Goal: Task Accomplishment & Management: Complete application form

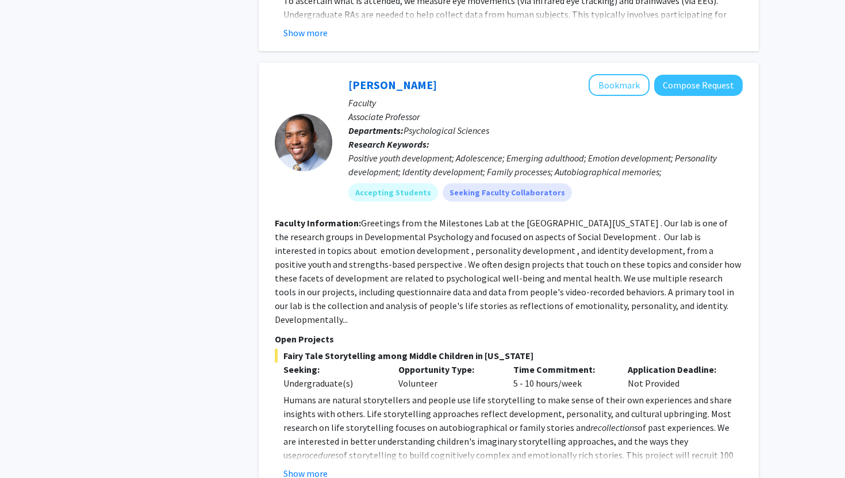
scroll to position [1825, 0]
click at [310, 466] on button "Show more" at bounding box center [306, 473] width 44 height 14
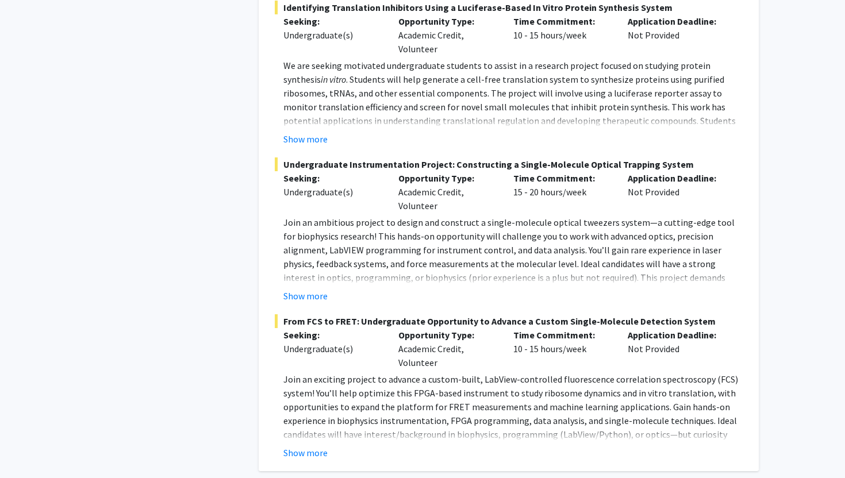
scroll to position [2896, 0]
click at [304, 445] on button "Show more" at bounding box center [306, 452] width 44 height 14
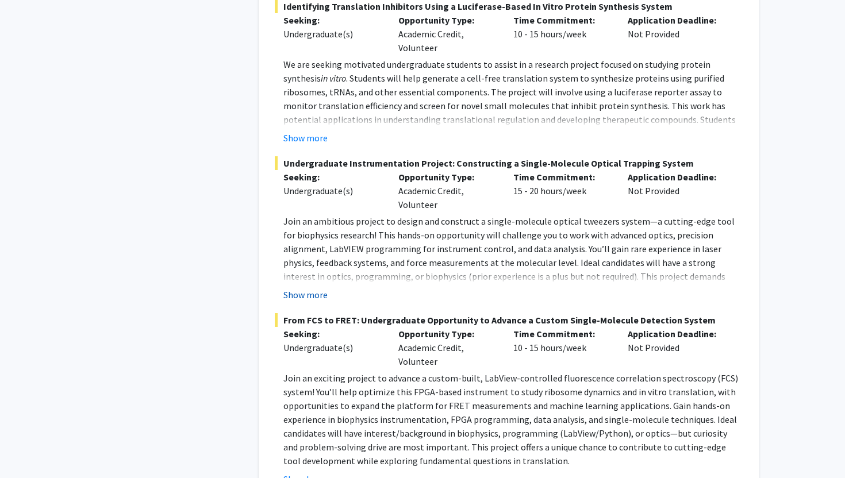
click at [293, 288] on button "Show more" at bounding box center [306, 295] width 44 height 14
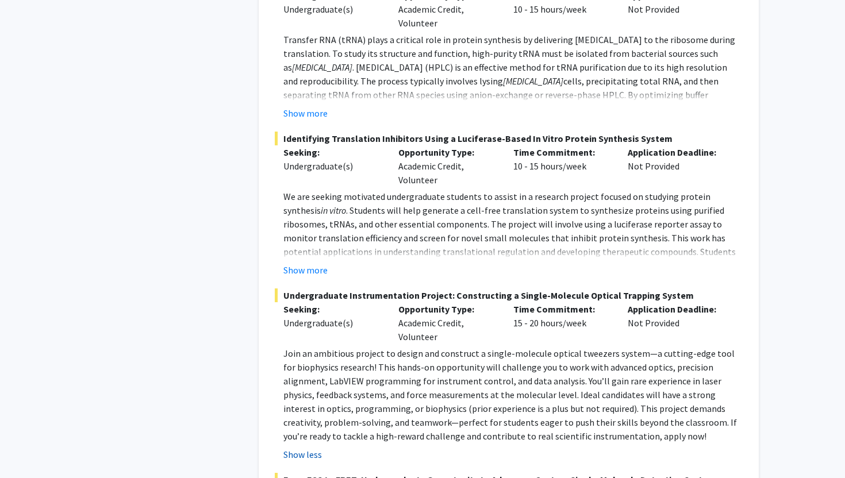
scroll to position [2760, 0]
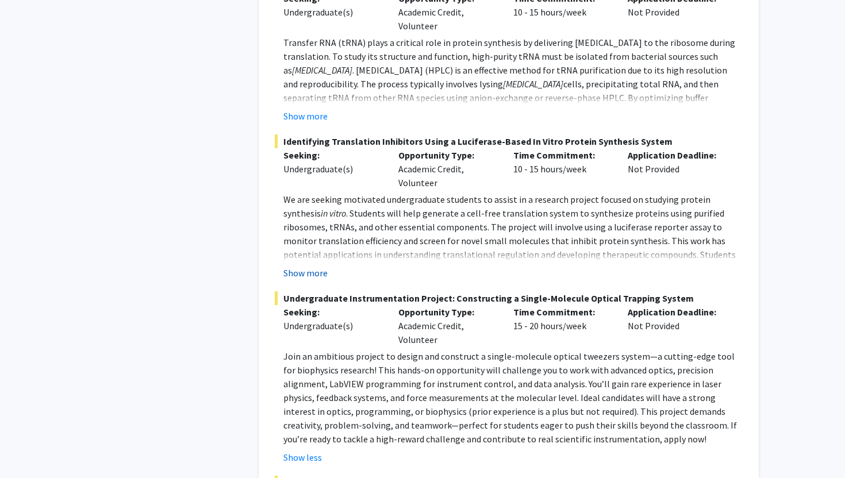
click at [298, 266] on button "Show more" at bounding box center [306, 273] width 44 height 14
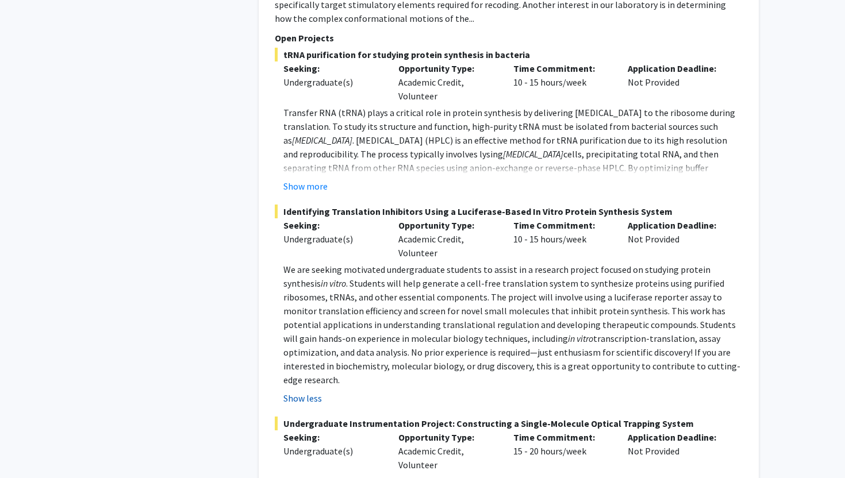
scroll to position [2690, 0]
click at [303, 180] on button "Show more" at bounding box center [306, 187] width 44 height 14
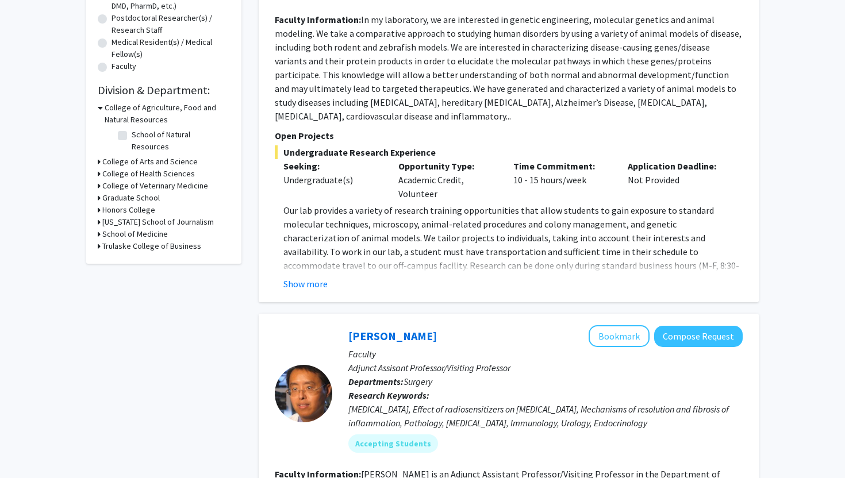
scroll to position [0, 0]
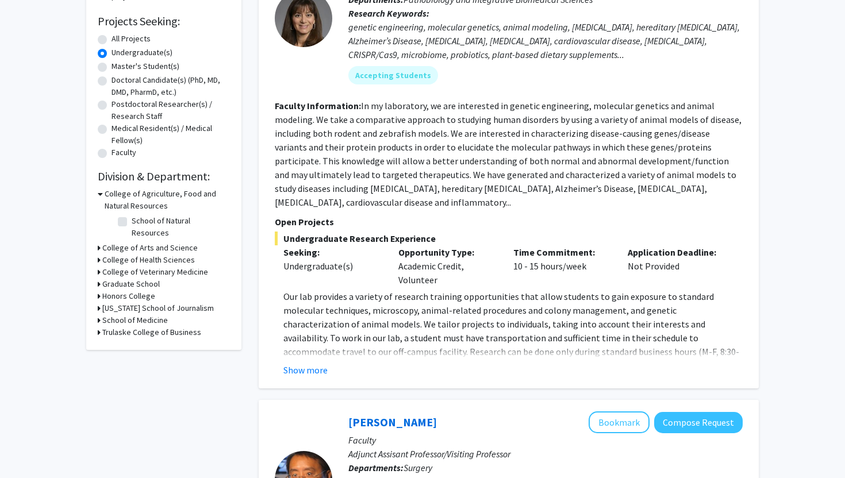
scroll to position [187, 0]
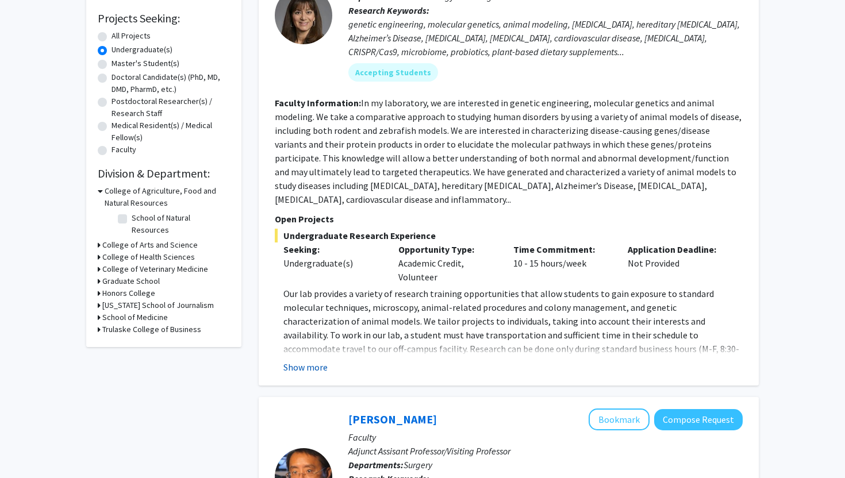
click at [310, 361] on button "Show more" at bounding box center [306, 368] width 44 height 14
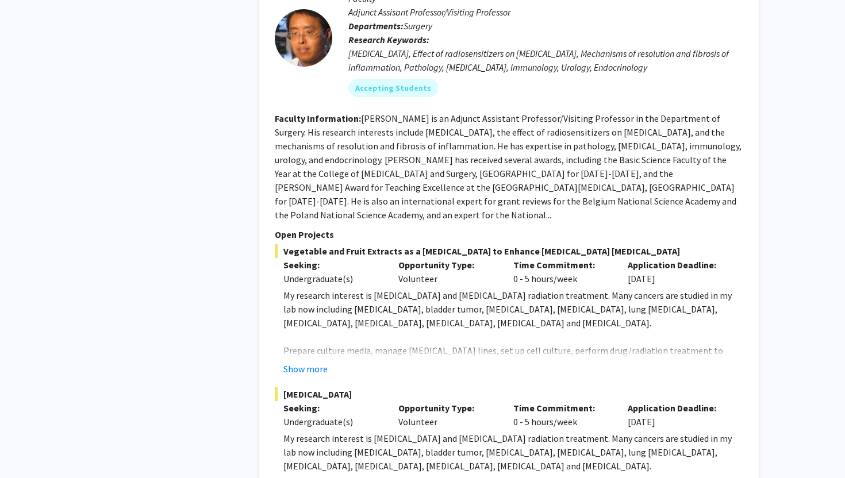
scroll to position [656, 0]
click at [312, 361] on button "Show more" at bounding box center [306, 368] width 44 height 14
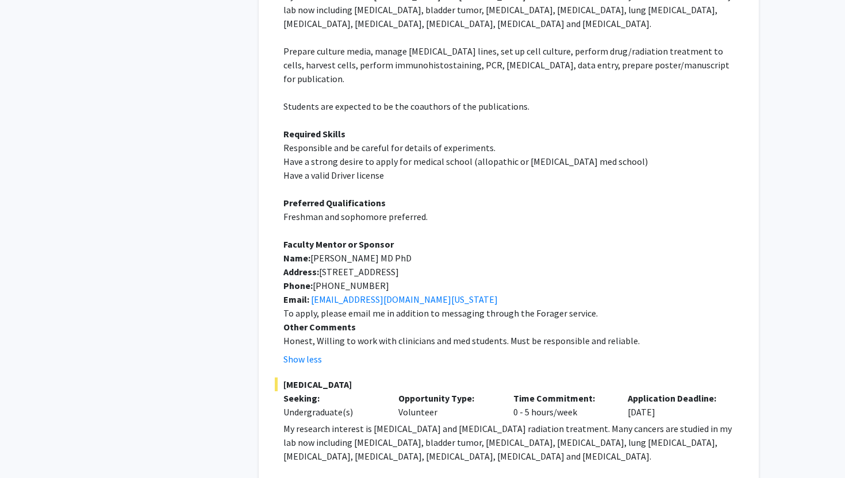
scroll to position [977, 0]
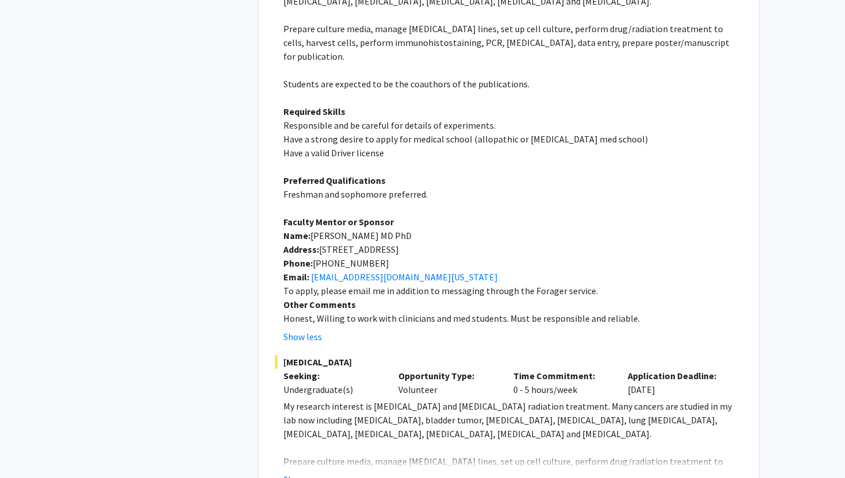
click at [317, 473] on button "Show more" at bounding box center [306, 480] width 44 height 14
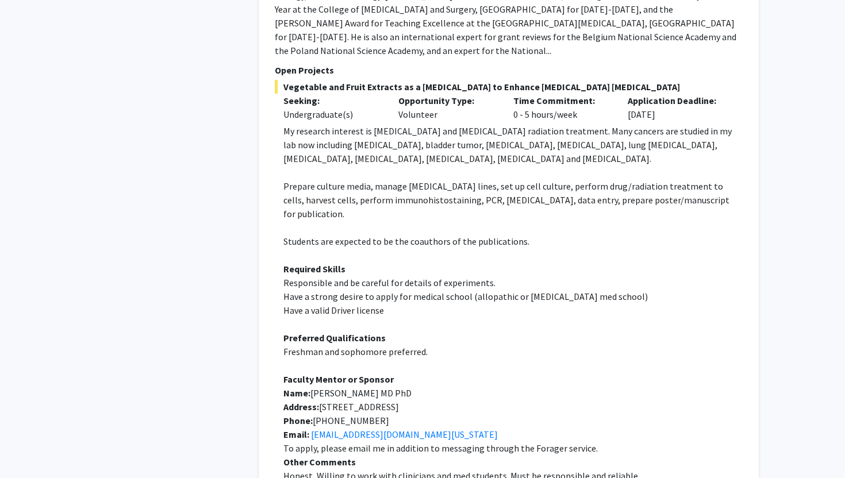
scroll to position [821, 0]
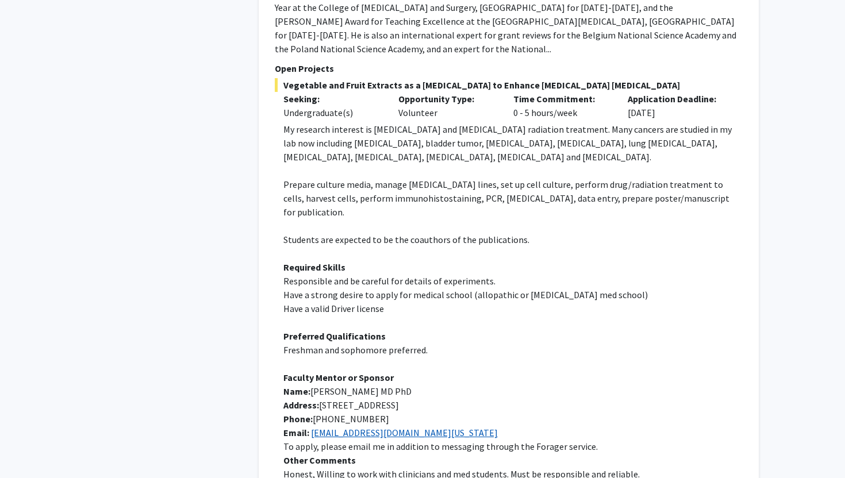
click at [367, 427] on link "[EMAIL_ADDRESS][DOMAIN_NAME][US_STATE]" at bounding box center [404, 433] width 187 height 12
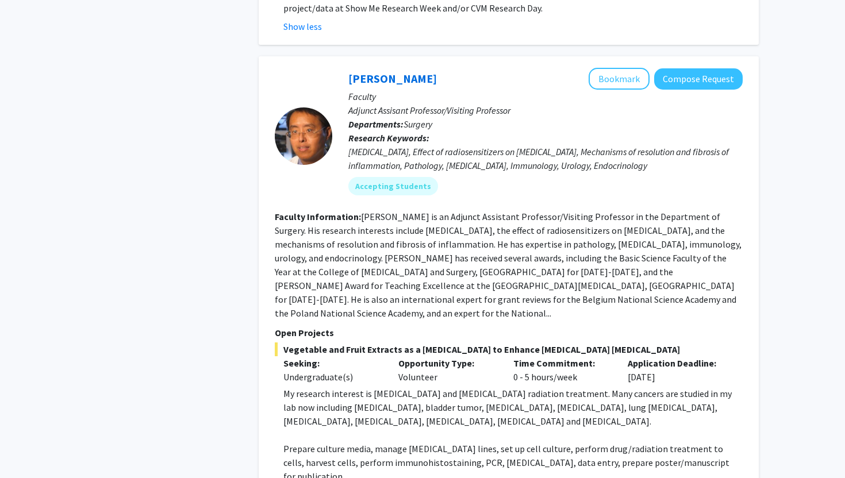
scroll to position [557, 0]
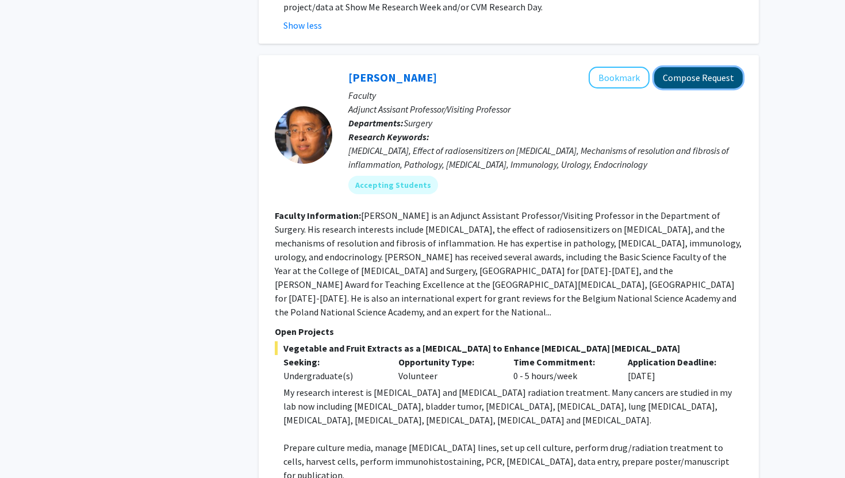
click at [674, 67] on button "Compose Request" at bounding box center [698, 77] width 89 height 21
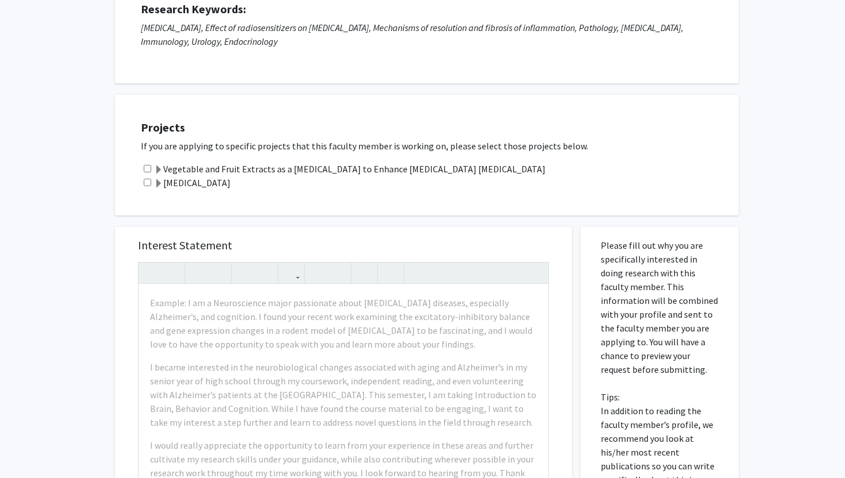
scroll to position [162, 0]
click at [400, 170] on label "Vegetable and Fruit Extracts as a [MEDICAL_DATA] to Enhance [MEDICAL_DATA] [MED…" at bounding box center [350, 168] width 392 height 14
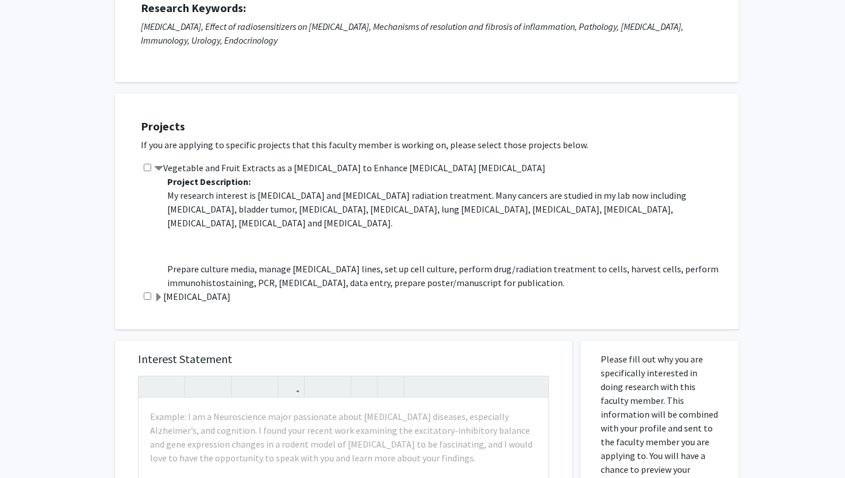
click at [148, 167] on input "checkbox" at bounding box center [147, 167] width 7 height 7
checkbox input "true"
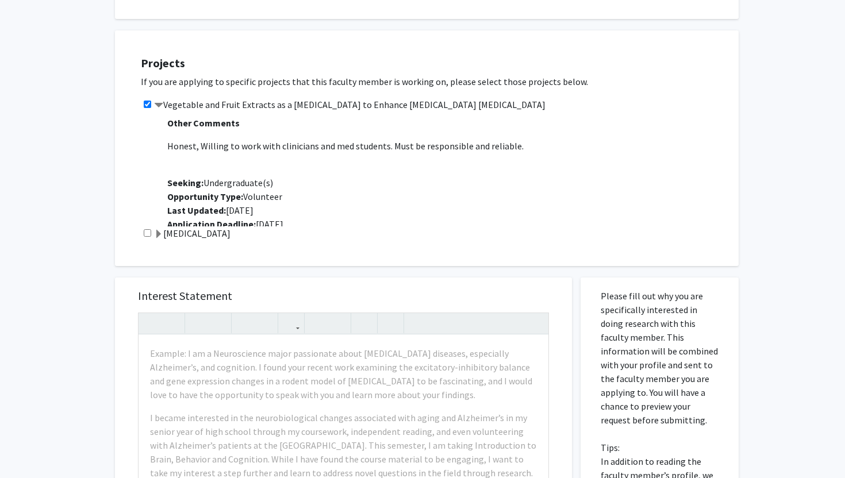
scroll to position [233, 0]
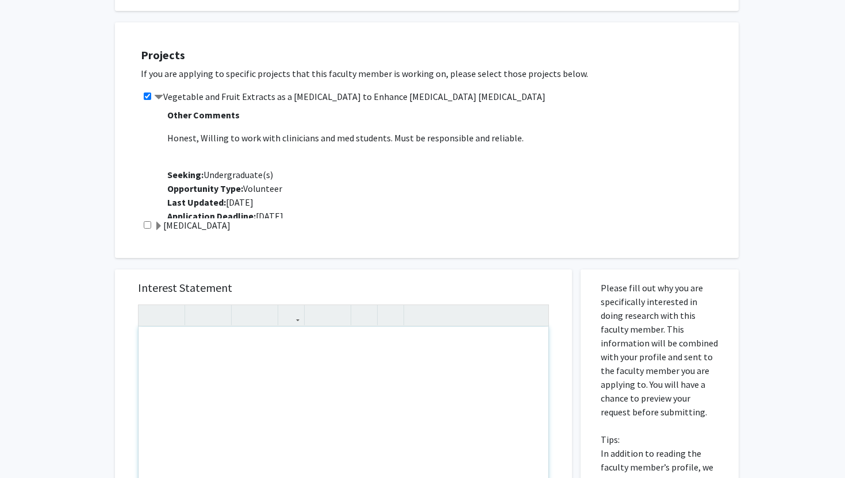
click at [193, 355] on div "Note to users with screen readers: Please press Alt+0 or Option+0 to deactivate…" at bounding box center [344, 458] width 410 height 263
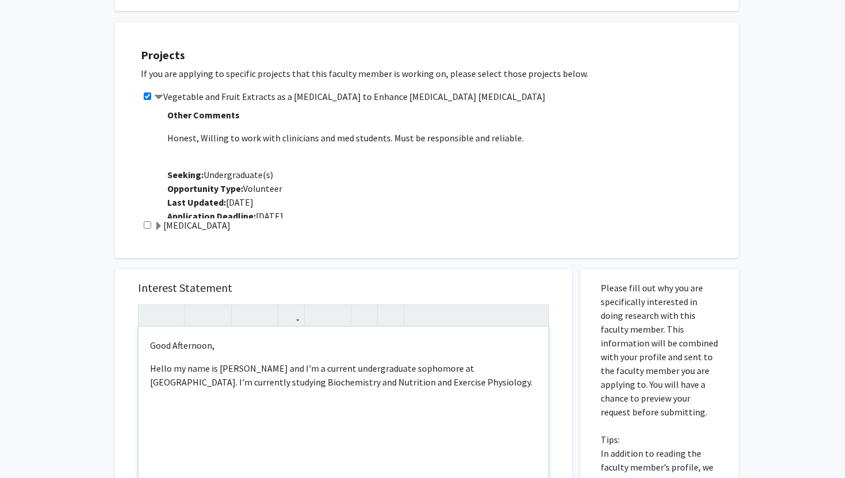
click at [420, 383] on p "Hello my name is [PERSON_NAME] and I'm a current undergraduate sophomore at [GE…" at bounding box center [343, 376] width 387 height 28
click at [491, 371] on p "Hello my name is [PERSON_NAME] and I'm a current undergraduate sophomore at [GE…" at bounding box center [343, 376] width 387 height 28
click at [350, 370] on p "Hello my name is [PERSON_NAME] and I'm a current undergraduate sophomore at [GE…" at bounding box center [343, 376] width 387 height 28
click at [482, 388] on p "Hello my name is [PERSON_NAME] and I'm a current pre-med undergraduate sophomor…" at bounding box center [343, 376] width 387 height 28
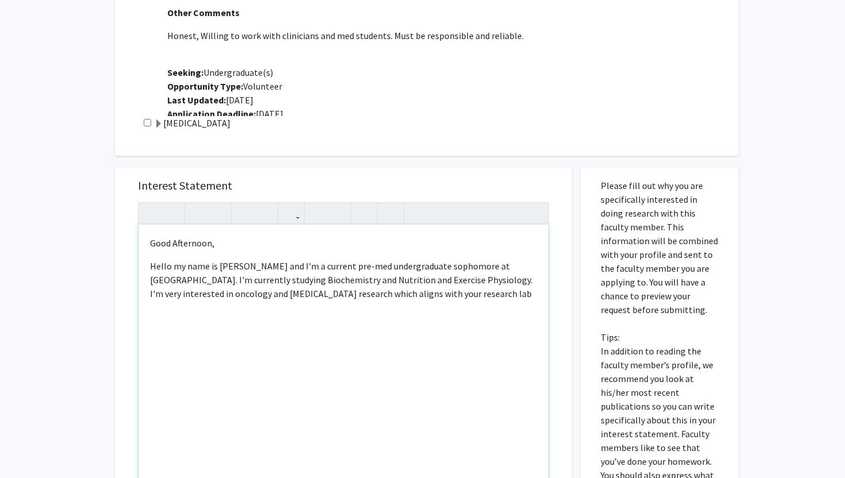
scroll to position [336, 0]
click at [316, 299] on p "Hello my name is [PERSON_NAME] and I'm a current pre-med undergraduate sophomor…" at bounding box center [343, 286] width 387 height 55
click at [407, 317] on div "Good Afternoon, Hello my name is [PERSON_NAME] and I'm a current pre-med underg…" at bounding box center [344, 355] width 410 height 263
type textarea "<p>Good Afternoon,&nbsp;</p><p>Hello my name is [PERSON_NAME] and I'm a current…"
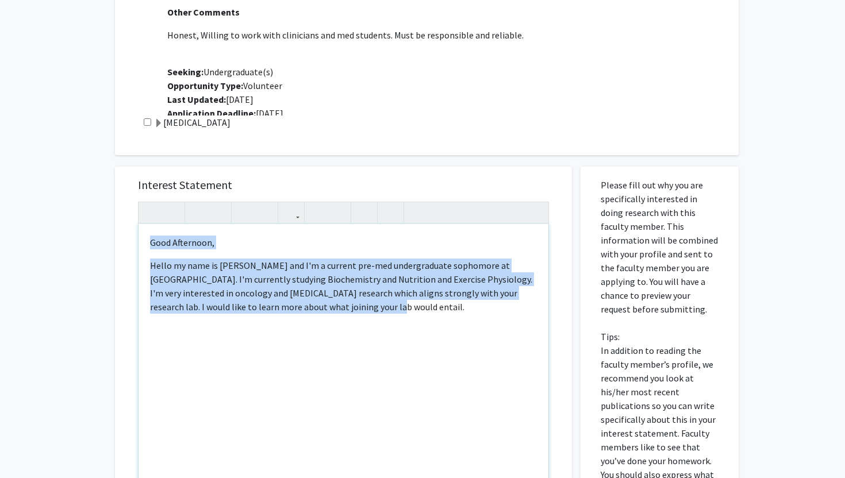
drag, startPoint x: 149, startPoint y: 243, endPoint x: 328, endPoint y: 310, distance: 191.4
click at [328, 310] on div "Good Afternoon, Hello my name is [PERSON_NAME] and I'm a current pre-med underg…" at bounding box center [344, 355] width 410 height 263
copy div "Good Afternoon, Hello my name is [PERSON_NAME] and I'm a current pre-med underg…"
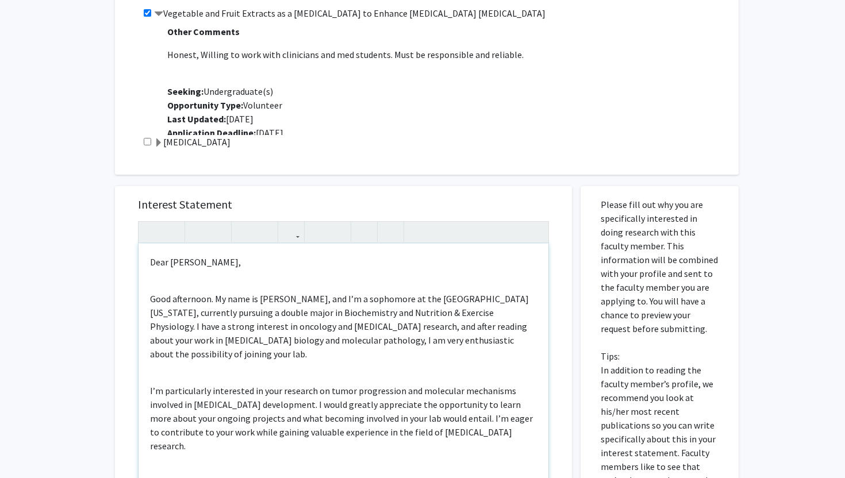
scroll to position [317, 0]
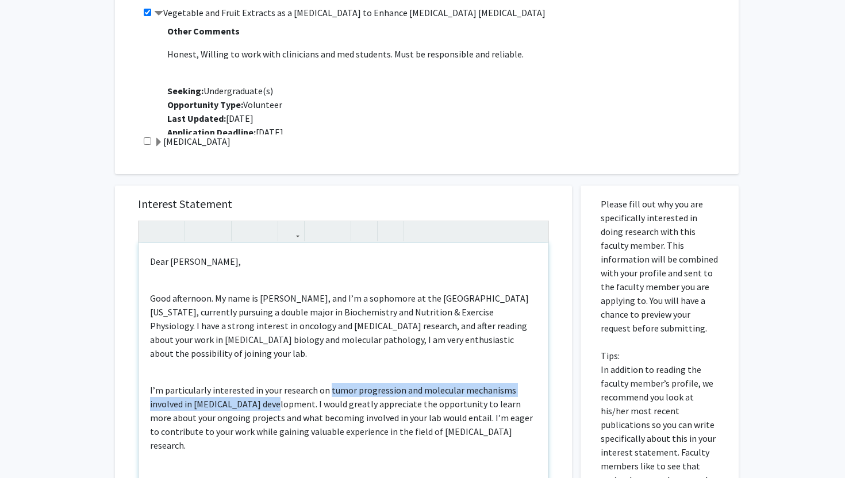
drag, startPoint x: 326, startPoint y: 377, endPoint x: 274, endPoint y: 391, distance: 54.3
click at [274, 391] on p "I’m particularly interested in your research on tumor progression and molecular…" at bounding box center [343, 418] width 387 height 69
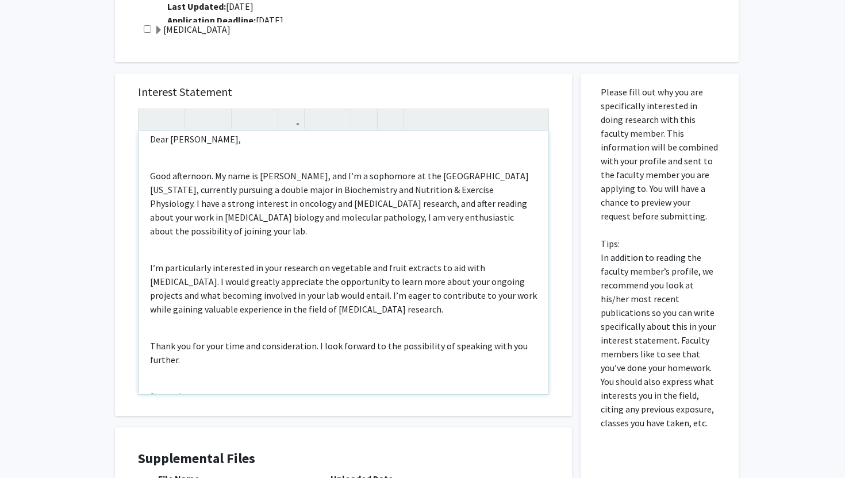
scroll to position [12, 0]
click at [330, 208] on p "Good afternoon. My name is [PERSON_NAME], and I’m a sophomore at the [GEOGRAPHI…" at bounding box center [343, 202] width 387 height 69
click at [333, 205] on p "Good afternoon. My name is [PERSON_NAME], and I’m a sophomore at the [GEOGRAPHI…" at bounding box center [343, 202] width 387 height 69
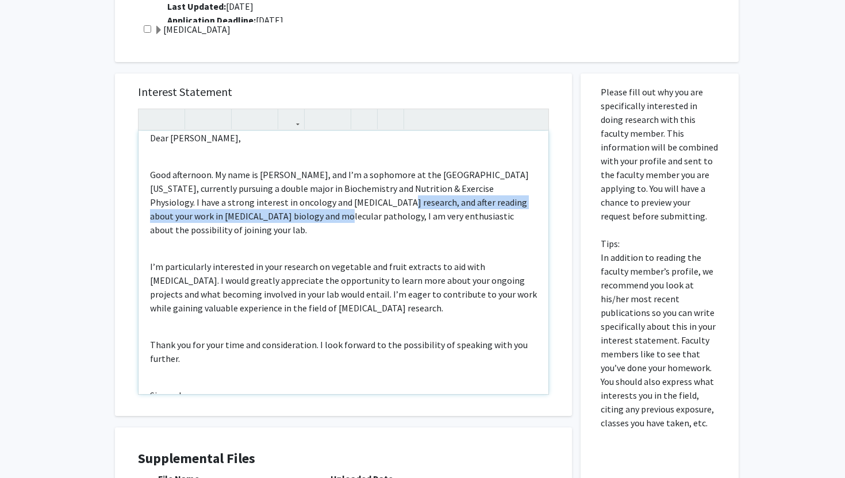
drag, startPoint x: 332, startPoint y: 205, endPoint x: 249, endPoint y: 217, distance: 83.7
click at [249, 217] on p "Good afternoon. My name is [PERSON_NAME], and I’m a sophomore at the [GEOGRAPHI…" at bounding box center [343, 202] width 387 height 69
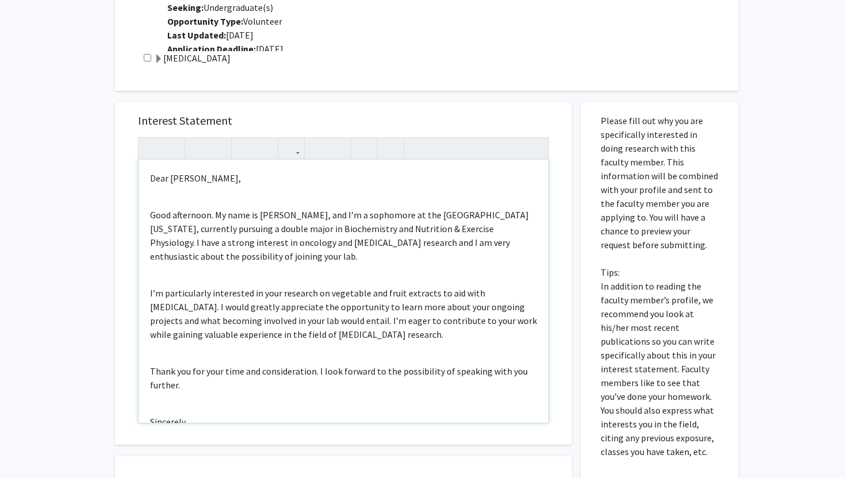
scroll to position [396, 0]
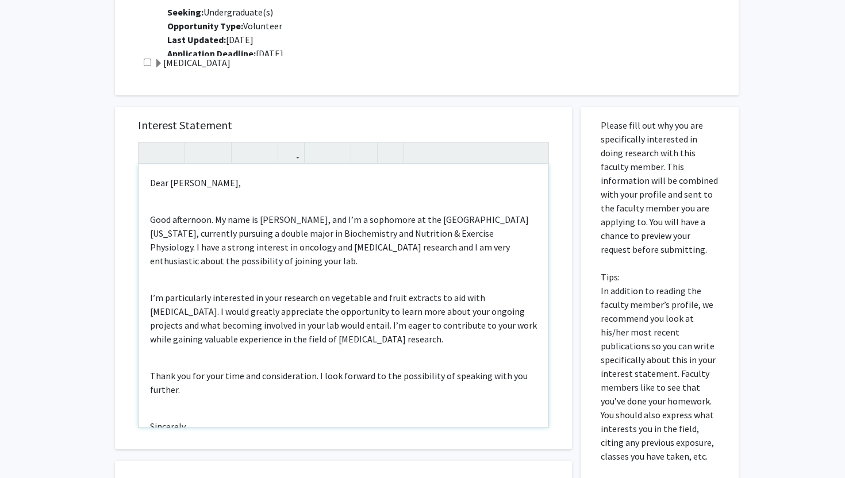
click at [362, 224] on p "Good afternoon. My name is [PERSON_NAME], and I’m a sophomore at the [GEOGRAPHI…" at bounding box center [343, 240] width 387 height 55
click at [455, 331] on p "I’m particularly interested in your research on vegetable and fruit extracts to…" at bounding box center [343, 318] width 387 height 55
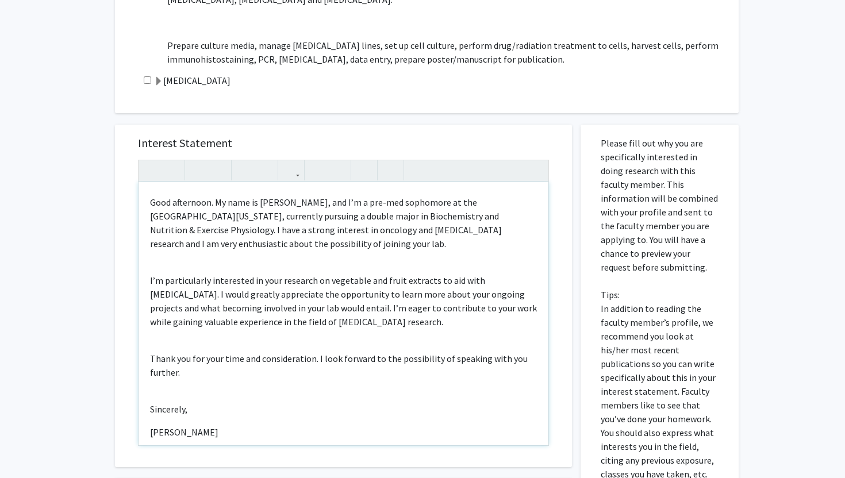
scroll to position [376, 0]
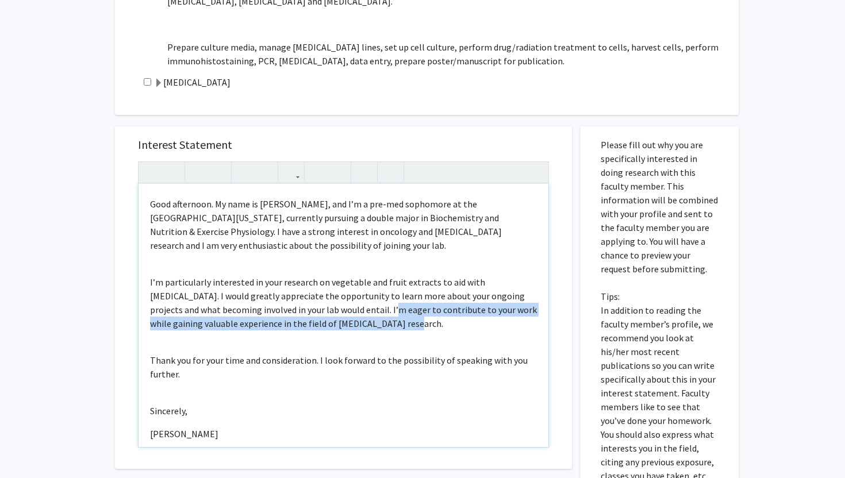
drag, startPoint x: 339, startPoint y: 312, endPoint x: 347, endPoint y: 324, distance: 14.4
click at [347, 324] on p "I’m particularly interested in your research on vegetable and fruit extracts to…" at bounding box center [343, 302] width 387 height 55
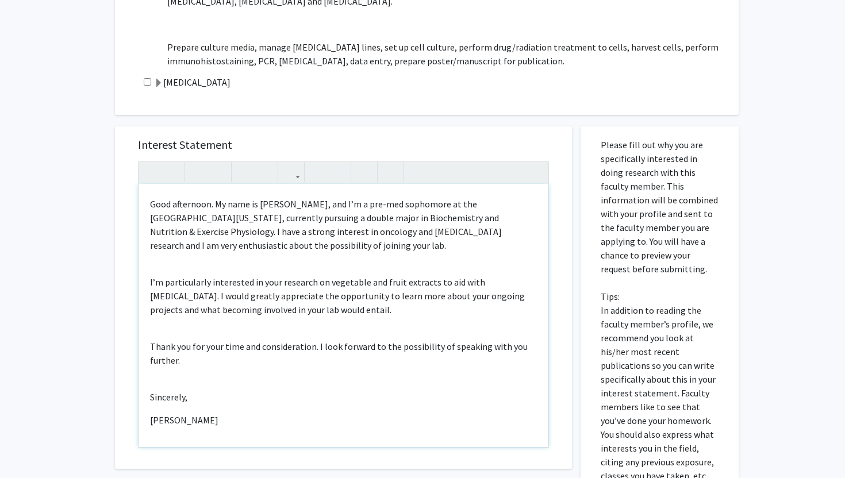
type textarea "<p>Dear [PERSON_NAME],</p><br><p>Good afternoon. My name is [PERSON_NAME], and …"
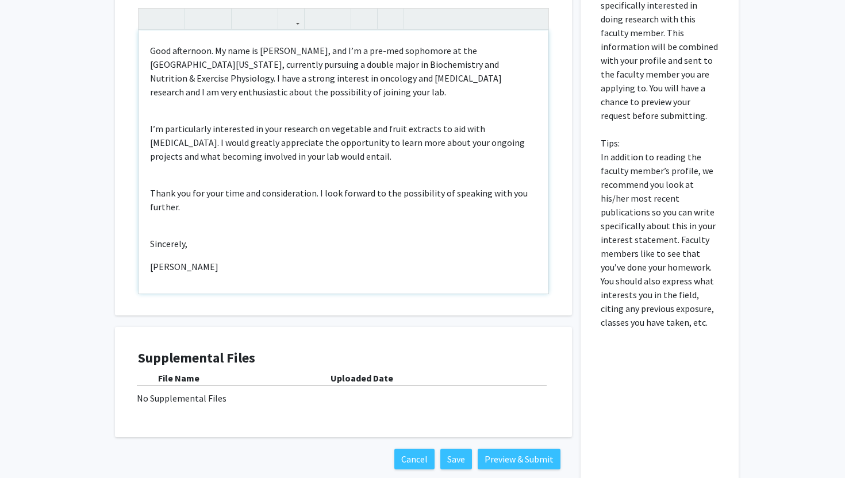
scroll to position [531, 0]
click at [178, 392] on div "No Supplemental Files" at bounding box center [343, 397] width 413 height 14
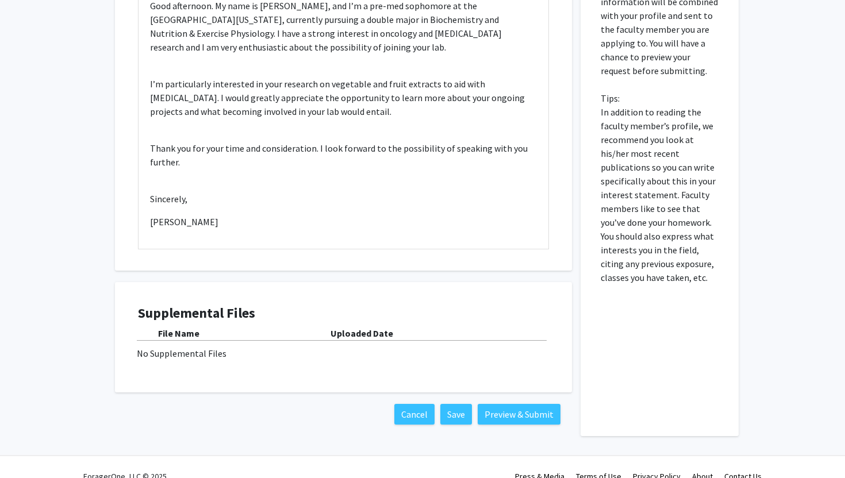
scroll to position [590, 0]
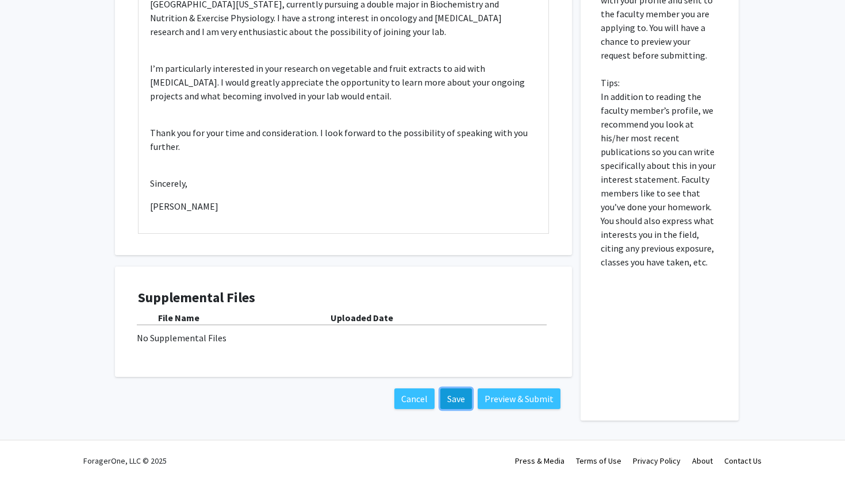
click at [465, 400] on button "Save" at bounding box center [457, 399] width 32 height 21
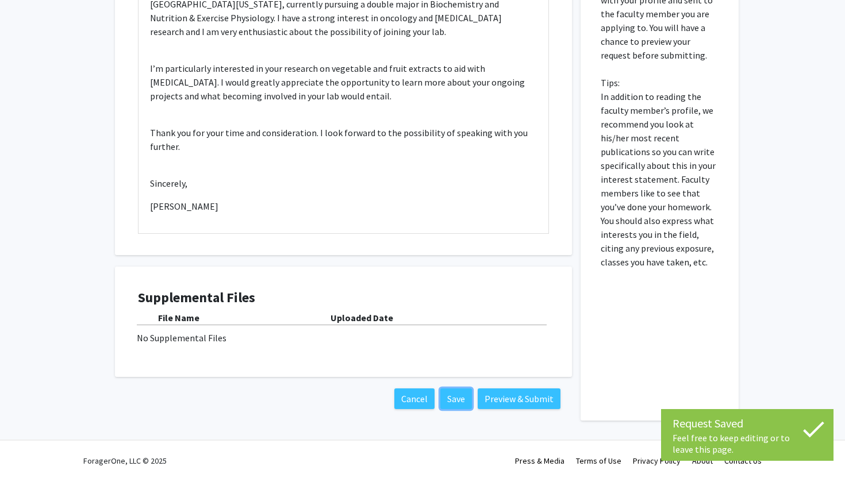
scroll to position [0, 0]
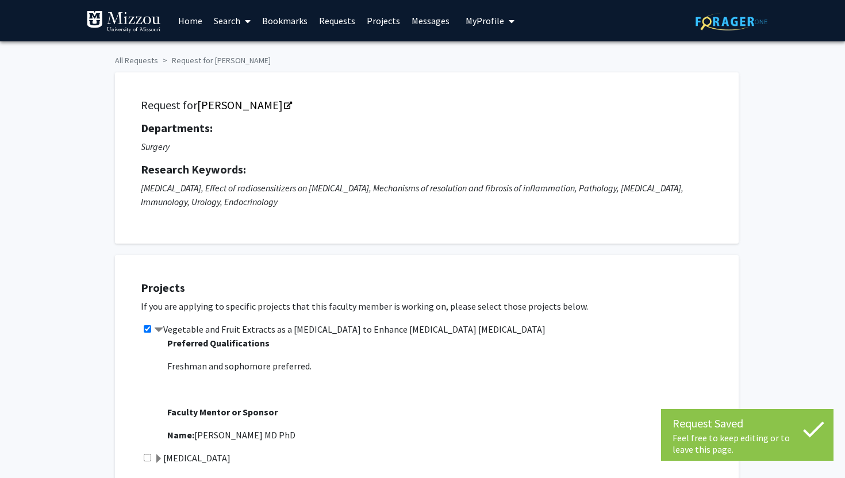
click at [486, 15] on span "My Profile" at bounding box center [485, 21] width 39 height 12
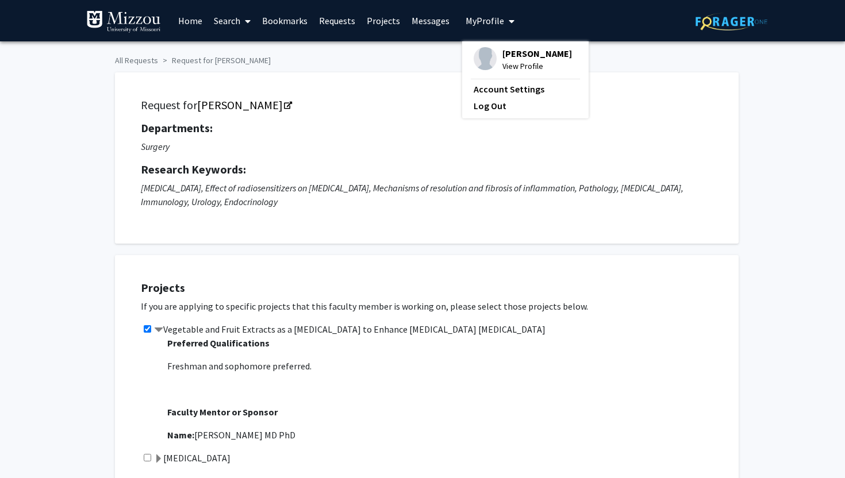
click at [524, 53] on span "[PERSON_NAME]" at bounding box center [538, 53] width 70 height 13
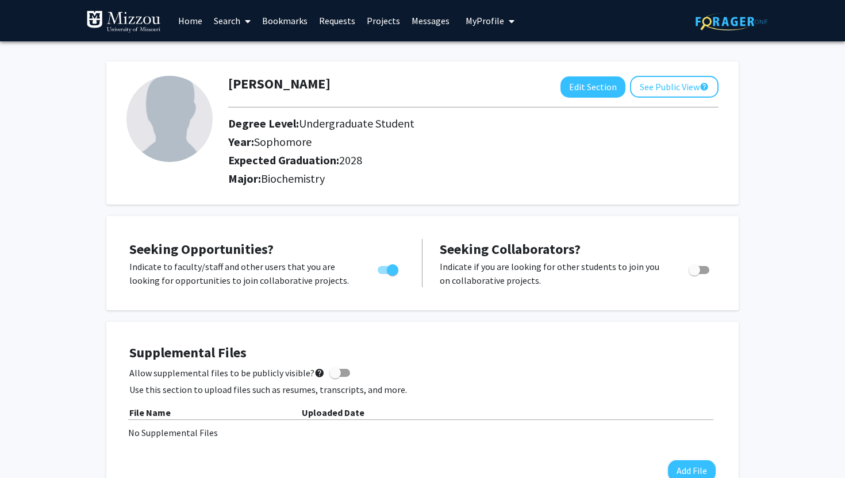
click at [158, 140] on img at bounding box center [170, 119] width 86 height 86
click at [603, 87] on button "Edit Section" at bounding box center [593, 86] width 65 height 21
select select "sophomore"
select select "2028"
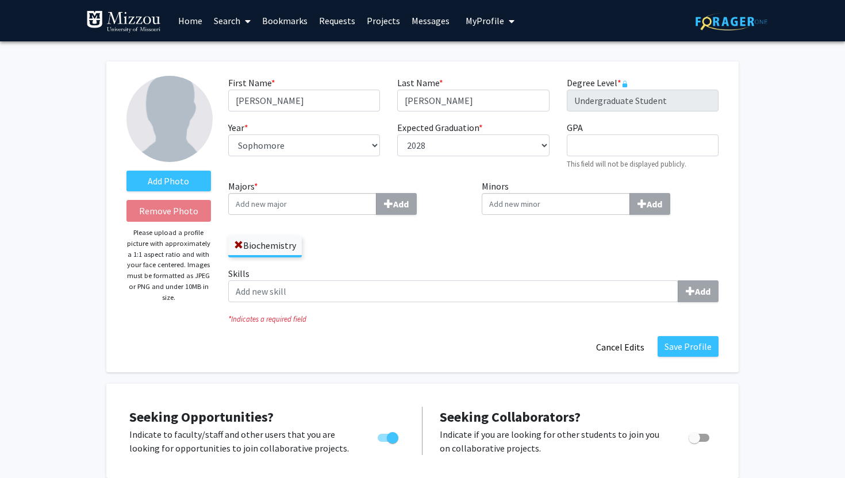
click at [286, 209] on input "Majors * Add" at bounding box center [302, 204] width 148 height 22
click at [282, 217] on div "Majors * Nut Add Biochemistry" at bounding box center [346, 218] width 237 height 78
click at [282, 209] on input "Nut" at bounding box center [302, 204] width 148 height 22
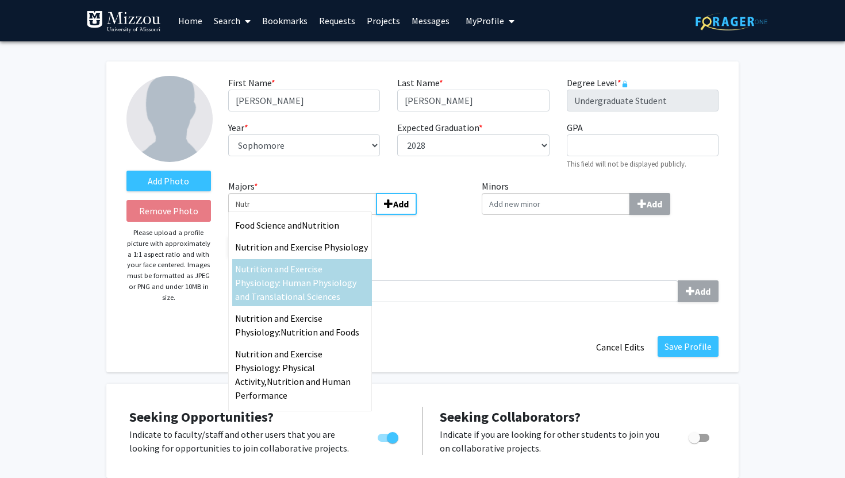
type input "Nutr"
click at [283, 268] on span "ition and Exercise Physiology: Human Physiology and Translational Sciences" at bounding box center [295, 282] width 121 height 39
click at [283, 215] on input "Nutr" at bounding box center [302, 204] width 148 height 22
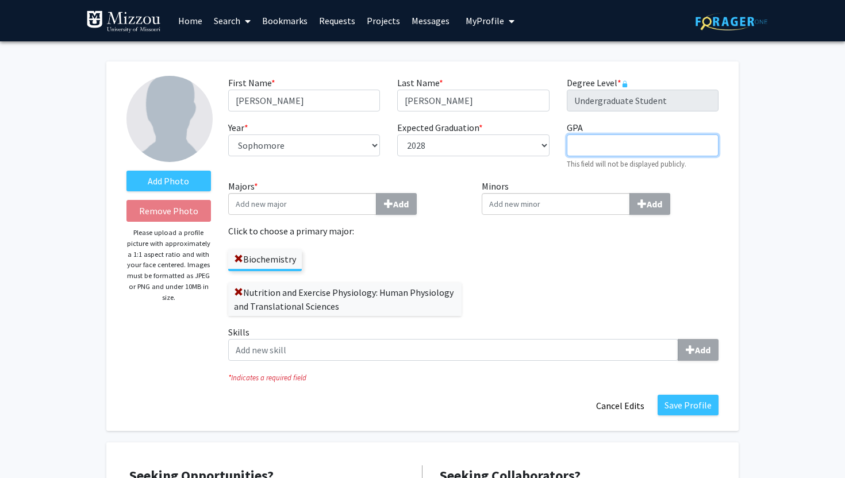
click at [611, 149] on input "GPA required" at bounding box center [643, 146] width 152 height 22
type input "3.96"
click at [669, 258] on div "Minors Add" at bounding box center [600, 252] width 254 height 146
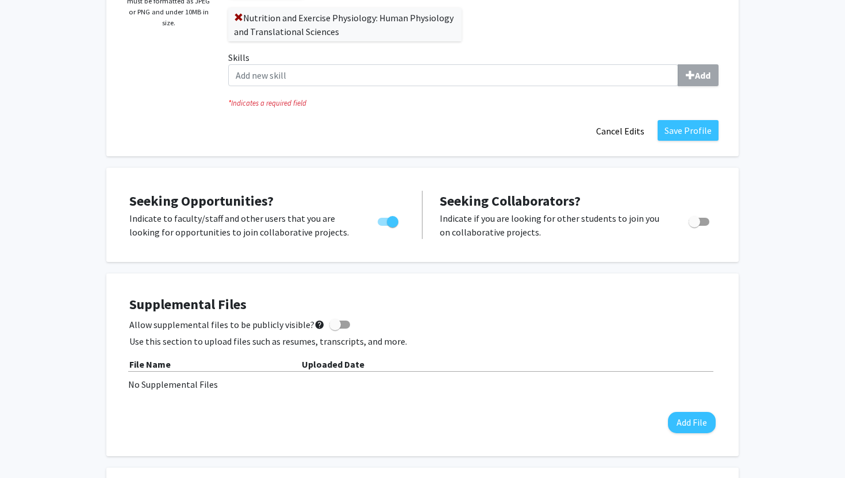
scroll to position [276, 0]
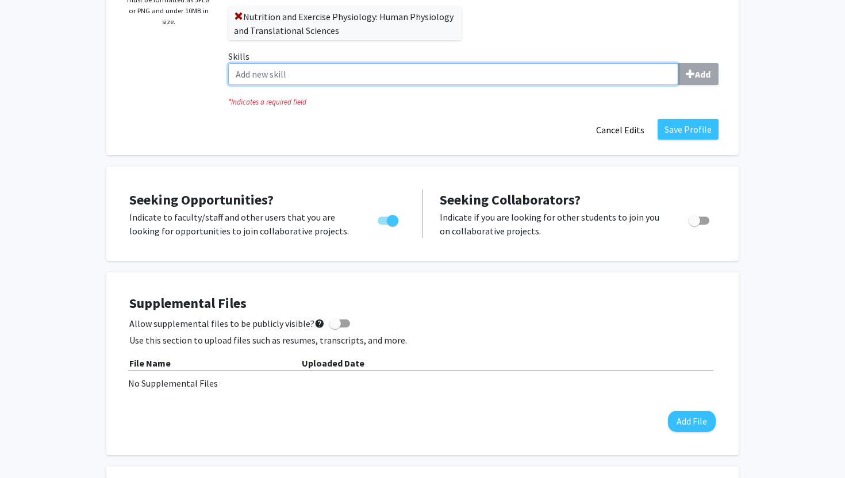
click at [466, 75] on input "Skills Add" at bounding box center [453, 74] width 450 height 22
type input "c"
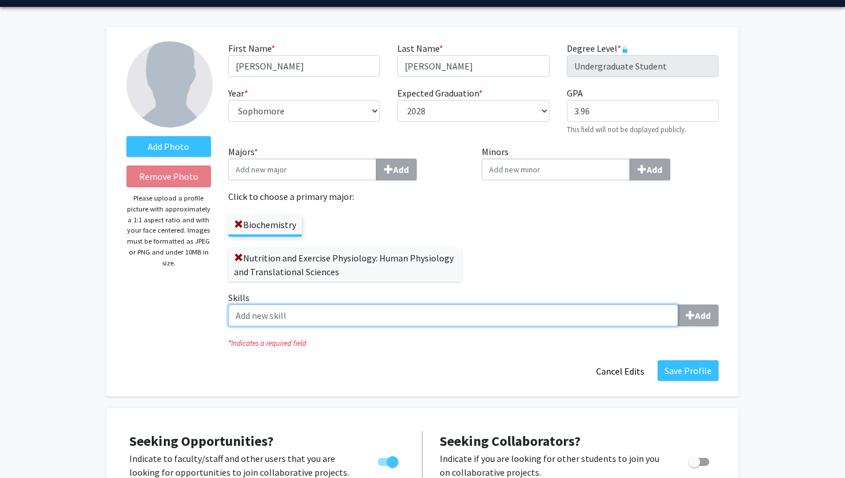
scroll to position [0, 0]
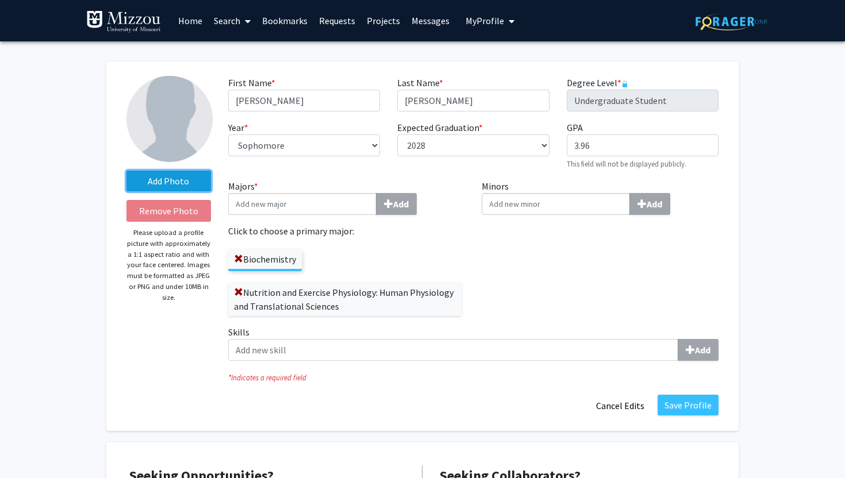
click at [141, 182] on label "Add Photo" at bounding box center [169, 181] width 85 height 21
click at [0, 0] on input "Add Photo" at bounding box center [0, 0] width 0 height 0
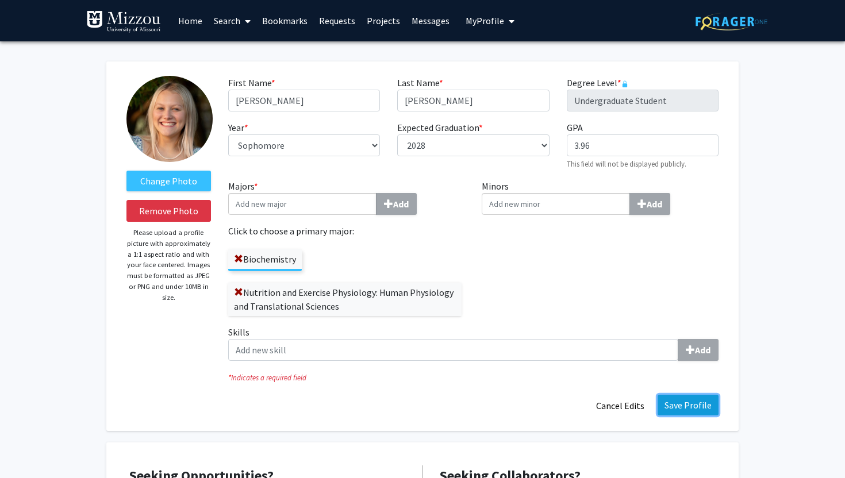
click at [703, 405] on button "Save Profile" at bounding box center [688, 405] width 61 height 21
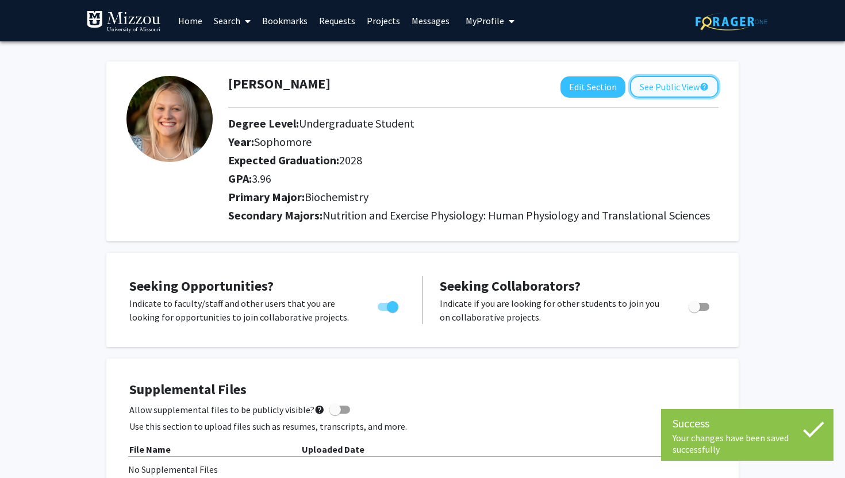
click at [644, 87] on button "See Public View help" at bounding box center [674, 87] width 89 height 22
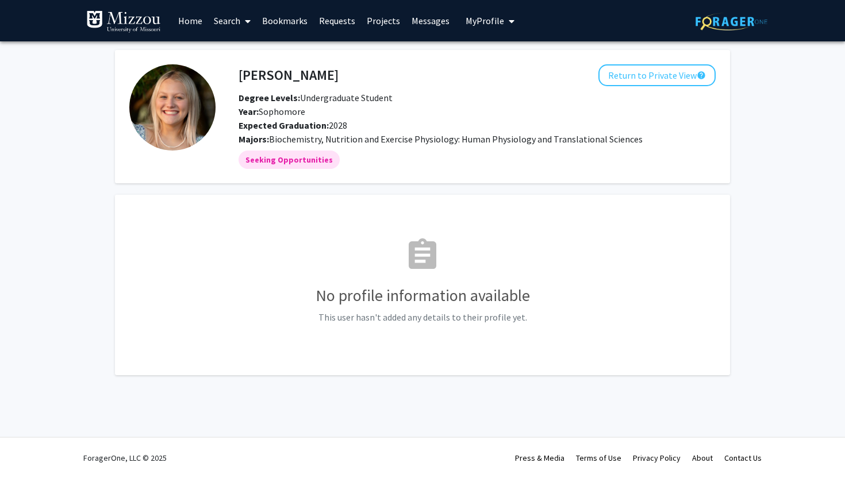
click at [426, 15] on link "Messages" at bounding box center [430, 21] width 49 height 40
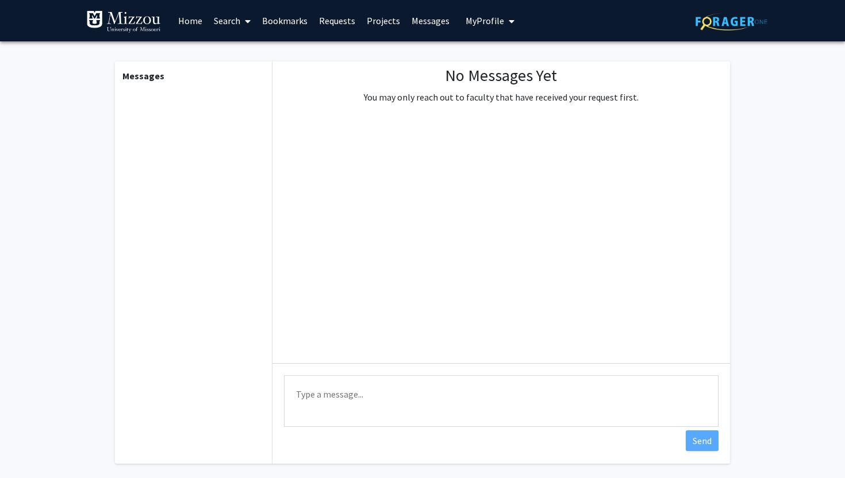
click at [373, 18] on link "Projects" at bounding box center [383, 21] width 45 height 40
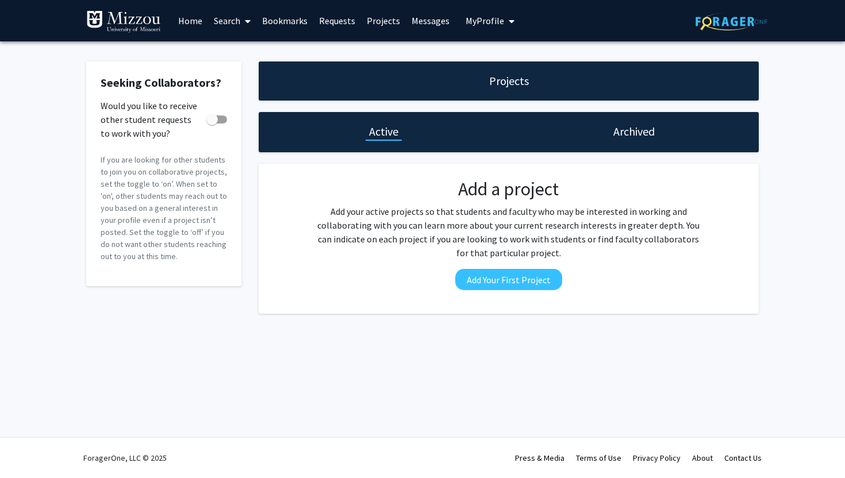
click at [348, 20] on link "Requests" at bounding box center [337, 21] width 48 height 40
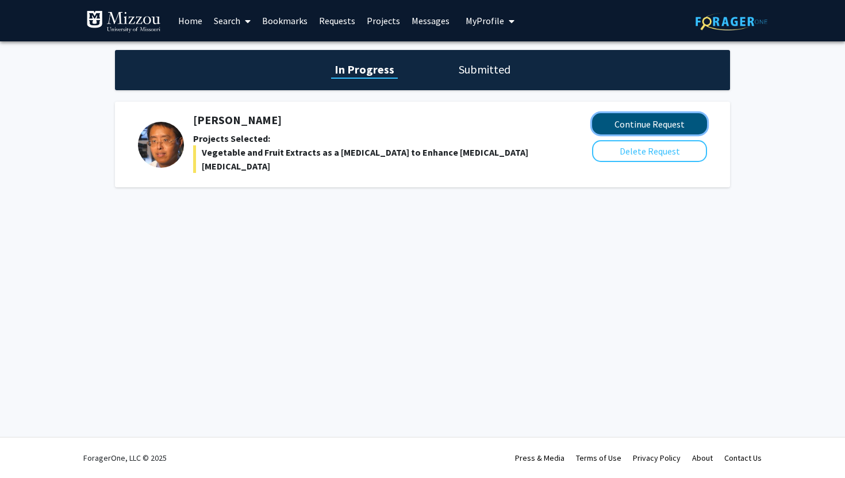
click at [611, 120] on button "Continue Request" at bounding box center [649, 123] width 115 height 21
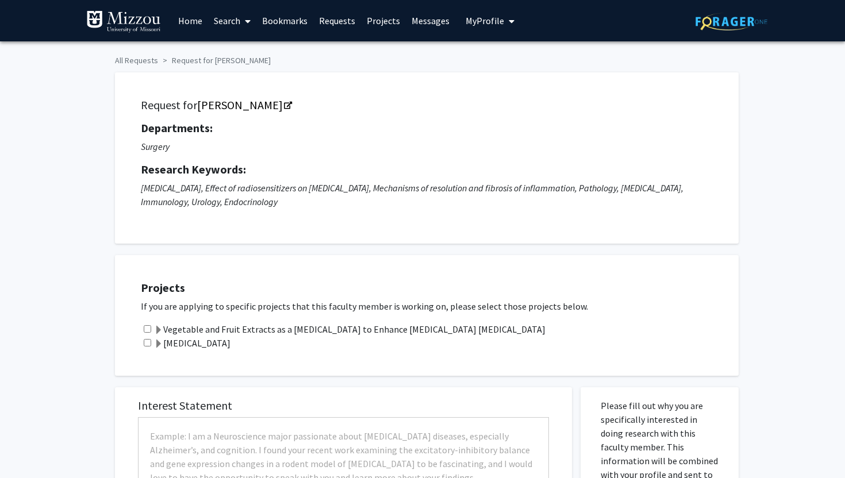
checkbox input "true"
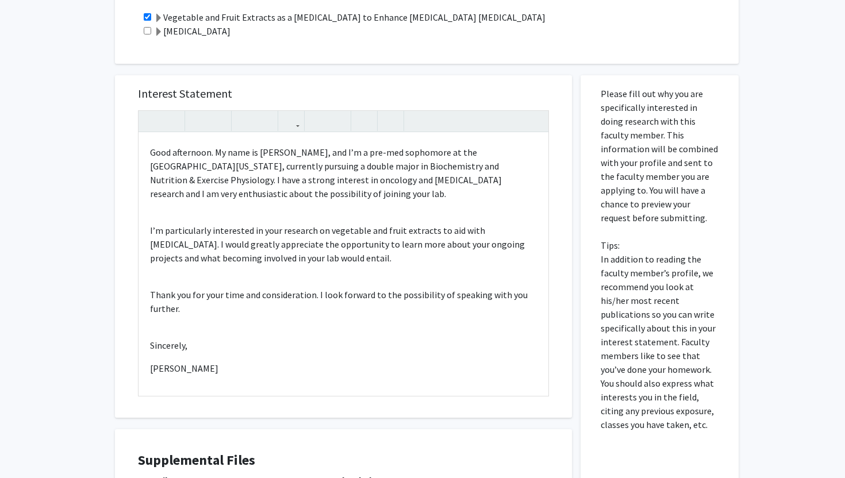
scroll to position [478, 0]
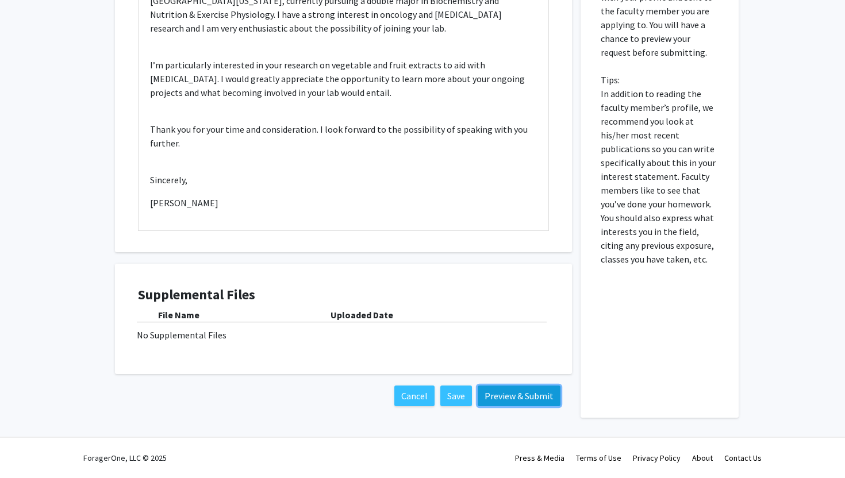
click at [511, 401] on button "Preview & Submit" at bounding box center [519, 396] width 83 height 21
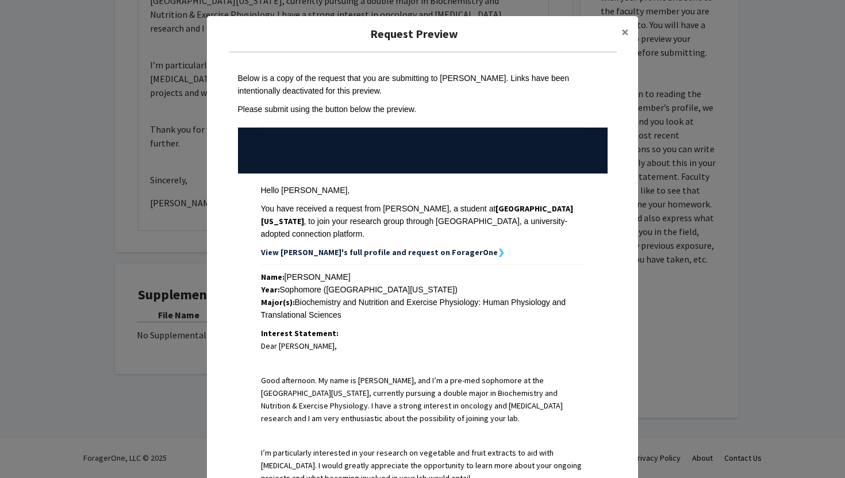
scroll to position [308, 0]
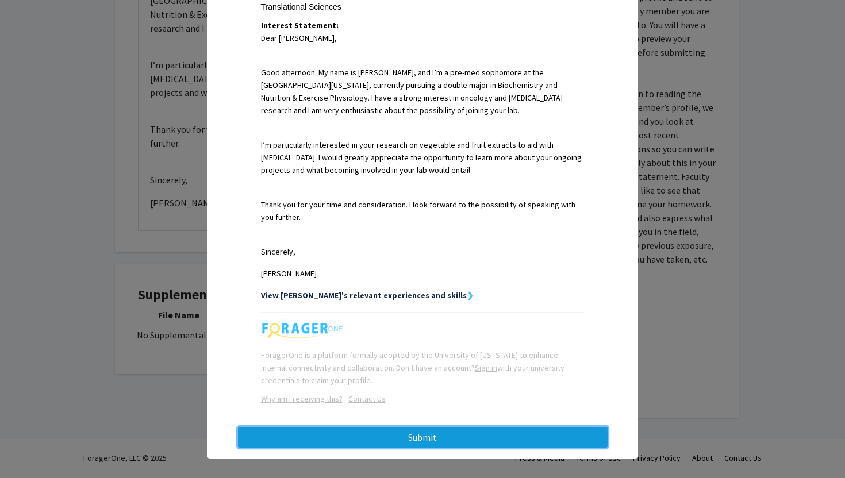
click at [480, 431] on button "Submit" at bounding box center [423, 437] width 370 height 21
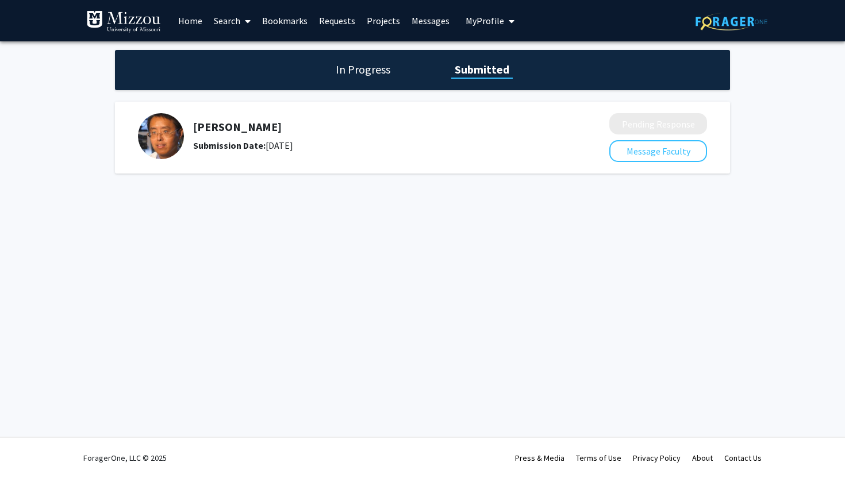
click at [242, 140] on b "Submission Date:" at bounding box center [229, 146] width 72 height 12
click at [366, 64] on h1 "In Progress" at bounding box center [363, 70] width 62 height 16
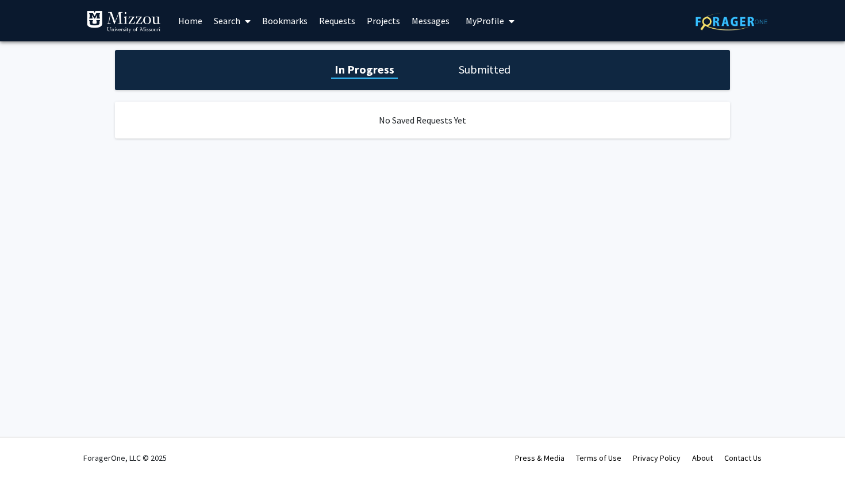
click at [474, 59] on div "In Progress Submitted" at bounding box center [422, 70] width 615 height 40
click at [475, 85] on div "In Progress Submitted" at bounding box center [422, 70] width 615 height 40
click at [476, 77] on h1 "Submitted" at bounding box center [484, 70] width 59 height 16
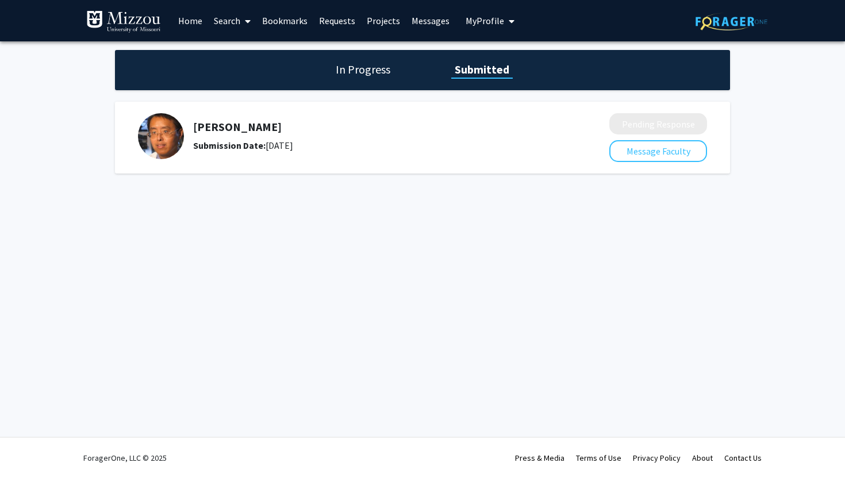
click at [238, 129] on h5 "[PERSON_NAME]" at bounding box center [370, 127] width 355 height 14
click at [319, 152] on div "Submission Date: [DATE]" at bounding box center [370, 146] width 355 height 14
click at [435, 17] on link "Messages" at bounding box center [430, 21] width 49 height 40
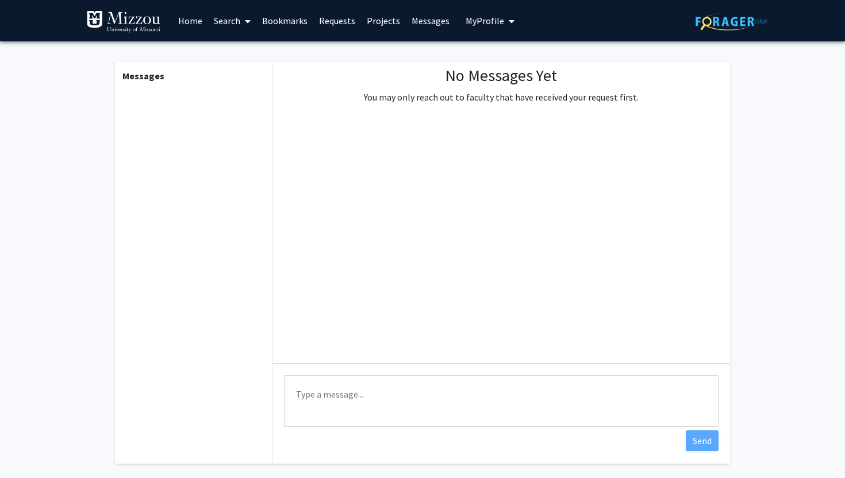
click at [378, 22] on link "Projects" at bounding box center [383, 21] width 45 height 40
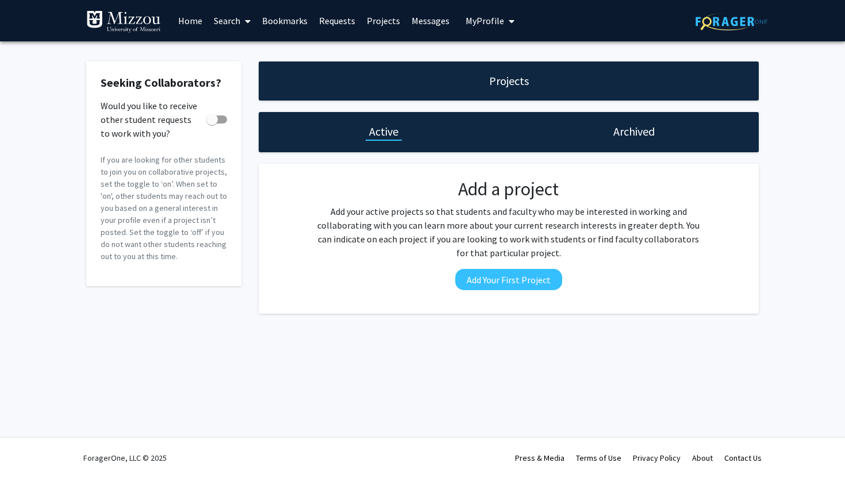
click at [352, 19] on link "Requests" at bounding box center [337, 21] width 48 height 40
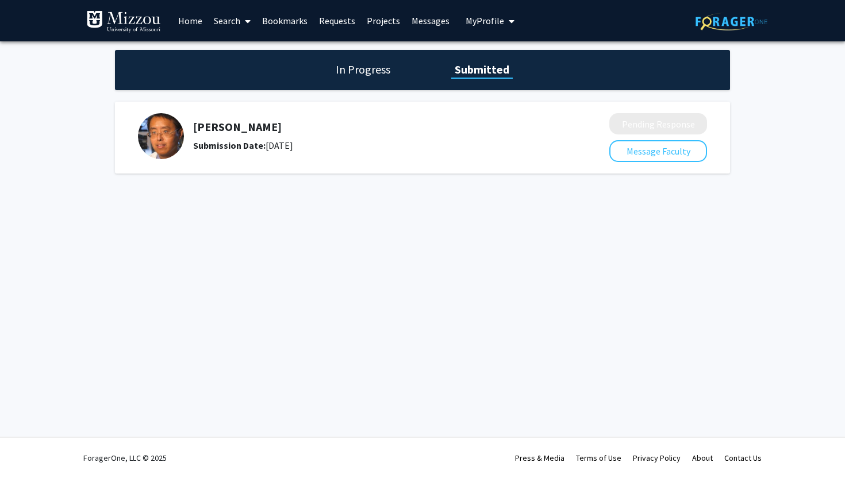
click at [361, 17] on link "Projects" at bounding box center [383, 21] width 45 height 40
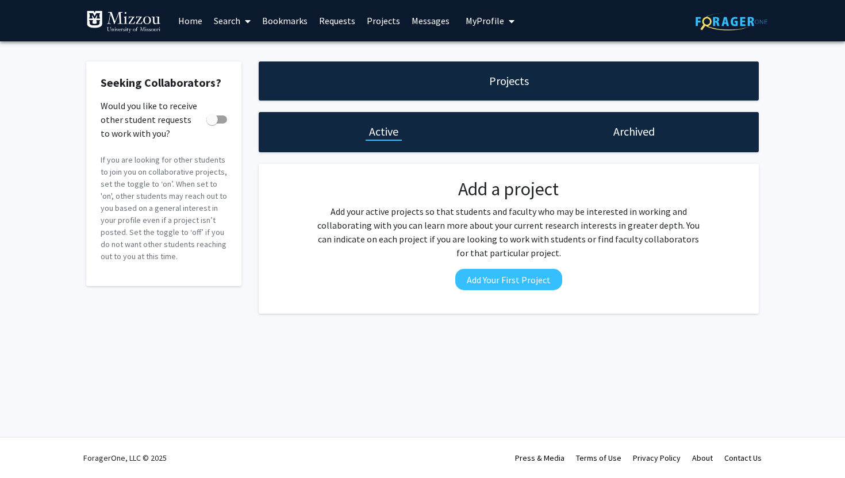
click at [382, 21] on link "Projects" at bounding box center [383, 21] width 45 height 40
click at [413, 20] on link "Messages" at bounding box center [430, 21] width 49 height 40
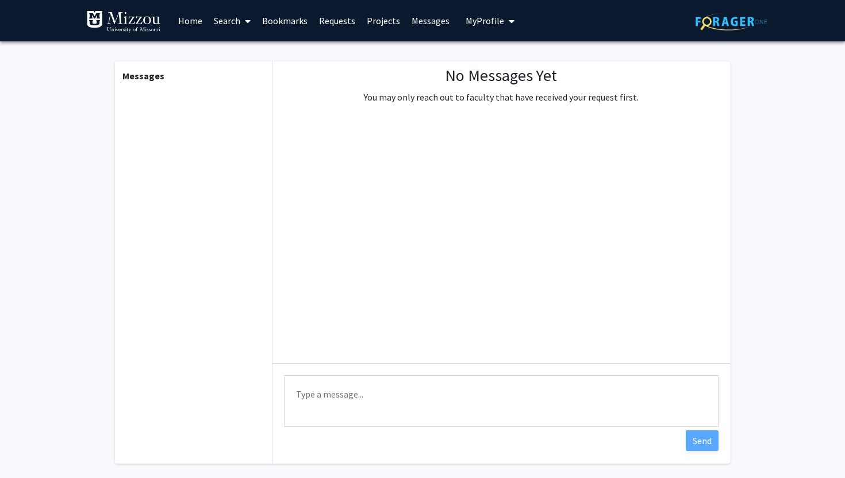
click at [462, 26] on button "My Profile" at bounding box center [490, 20] width 56 height 41
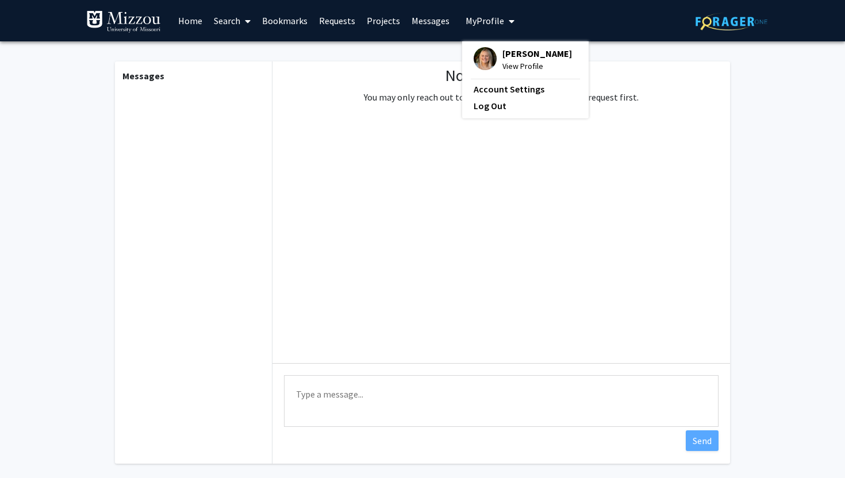
click at [476, 25] on span "My Profile" at bounding box center [485, 21] width 39 height 12
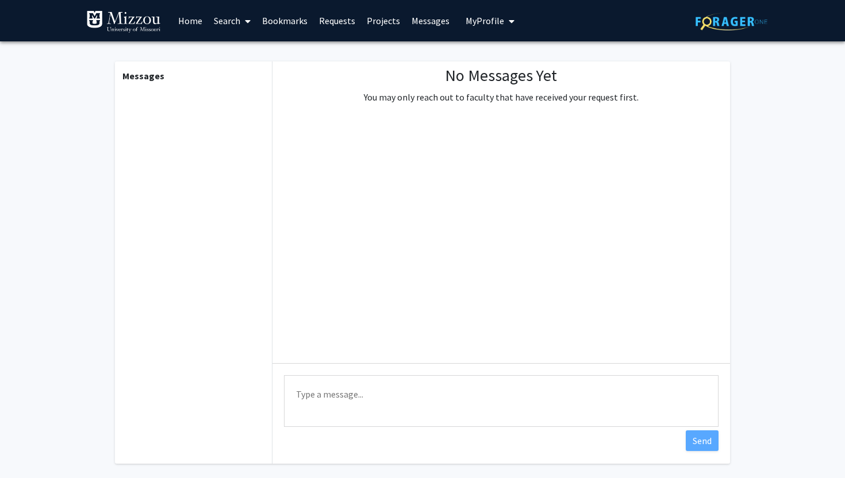
click at [476, 25] on span "My Profile" at bounding box center [485, 21] width 39 height 12
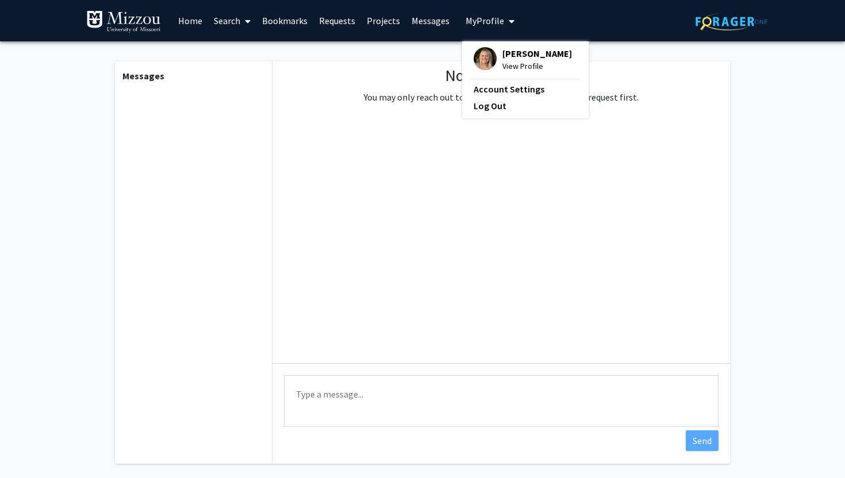
click at [510, 59] on div "[PERSON_NAME] View Profile" at bounding box center [538, 59] width 70 height 25
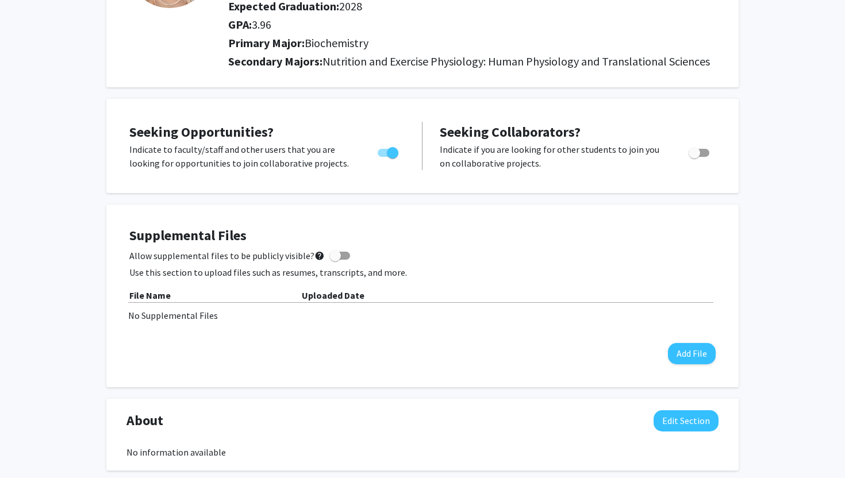
scroll to position [155, 0]
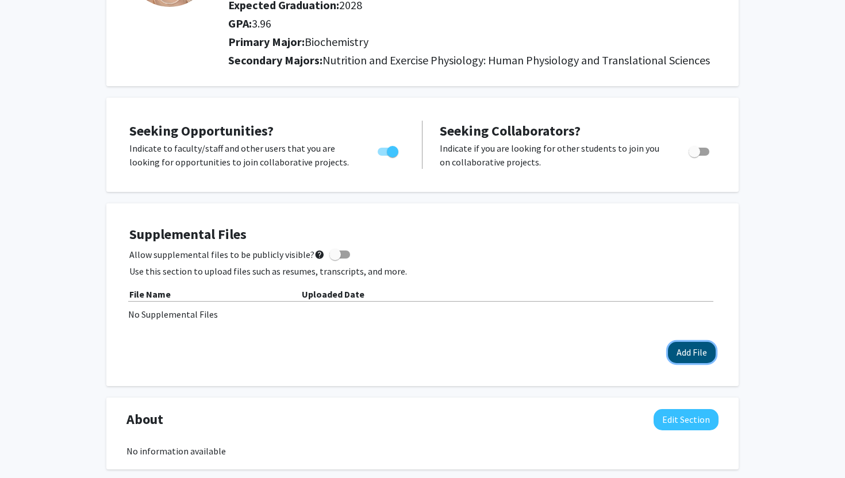
click at [708, 354] on button "Add File" at bounding box center [692, 352] width 48 height 21
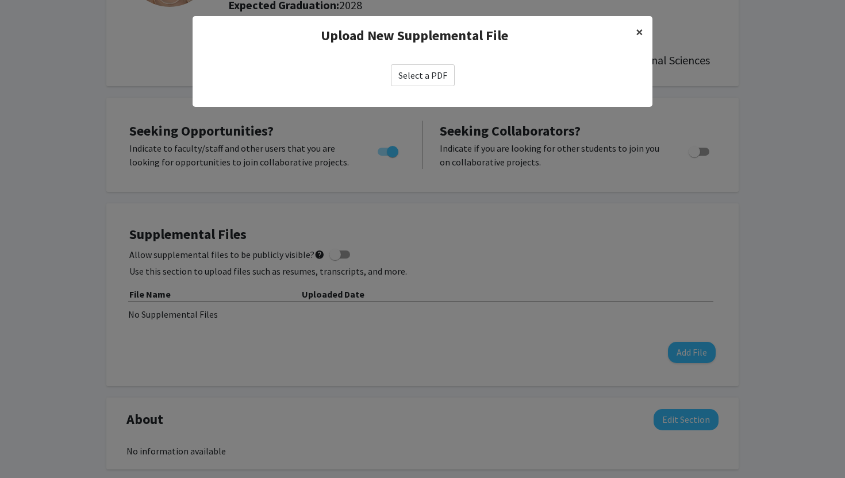
click at [640, 35] on span "×" at bounding box center [639, 32] width 7 height 18
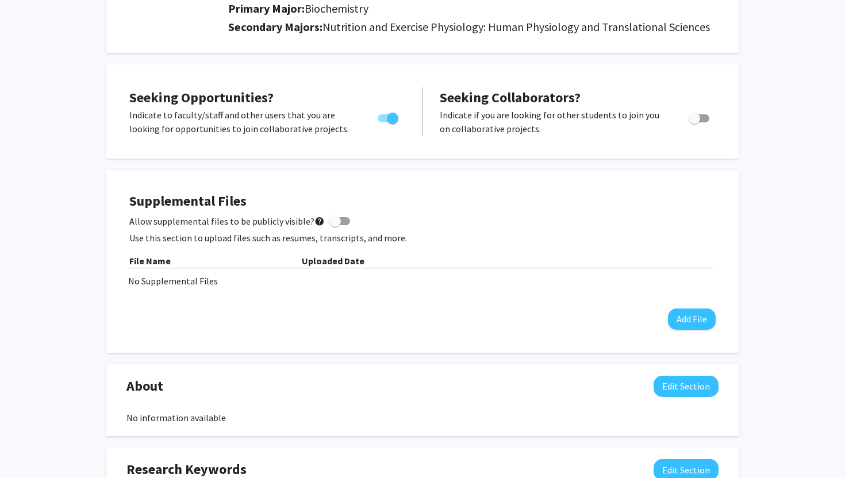
scroll to position [192, 0]
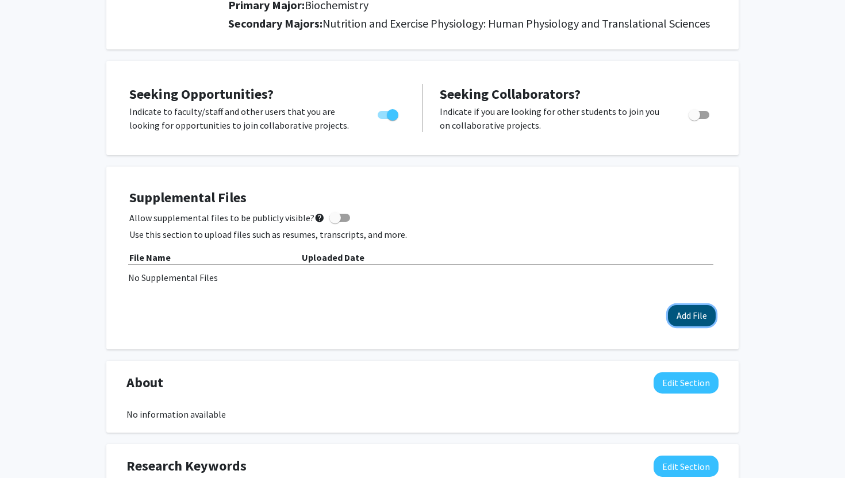
click at [704, 321] on button "Add File" at bounding box center [692, 315] width 48 height 21
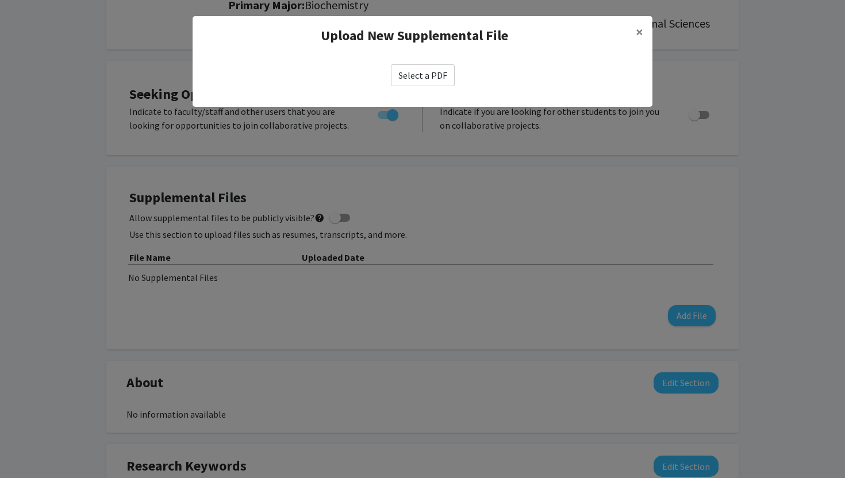
click at [409, 72] on label "Select a PDF" at bounding box center [423, 75] width 64 height 22
click at [0, 0] on input "Select a PDF" at bounding box center [0, 0] width 0 height 0
